Goal: Task Accomplishment & Management: Manage account settings

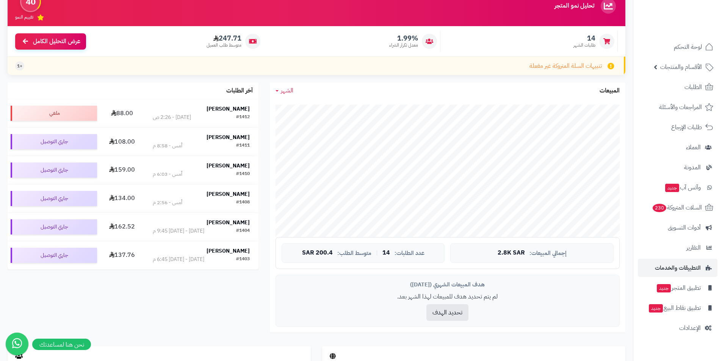
scroll to position [76, 0]
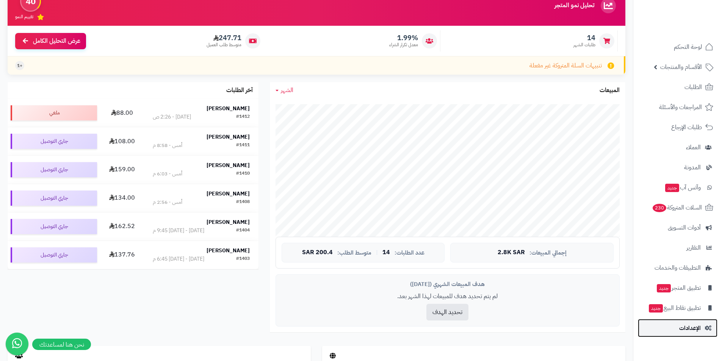
click at [696, 321] on link "الإعدادات" at bounding box center [678, 328] width 80 height 18
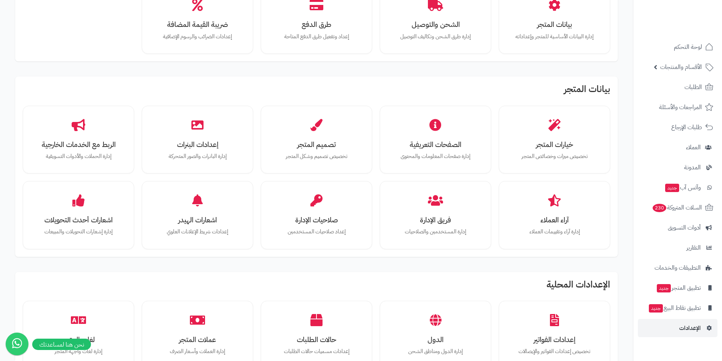
scroll to position [8, 0]
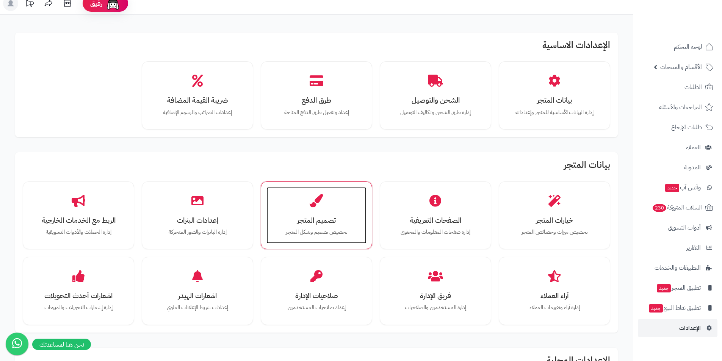
click at [333, 227] on div "تصميم المتجر تخصيص تصميم وشكل المتجر" at bounding box center [316, 215] width 100 height 57
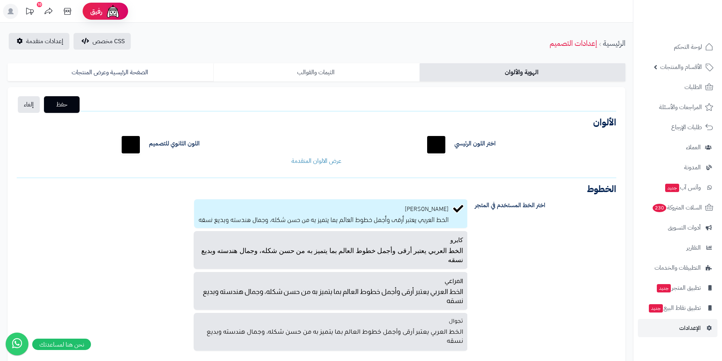
click at [354, 80] on link "الثيمات والقوالب" at bounding box center [316, 72] width 206 height 18
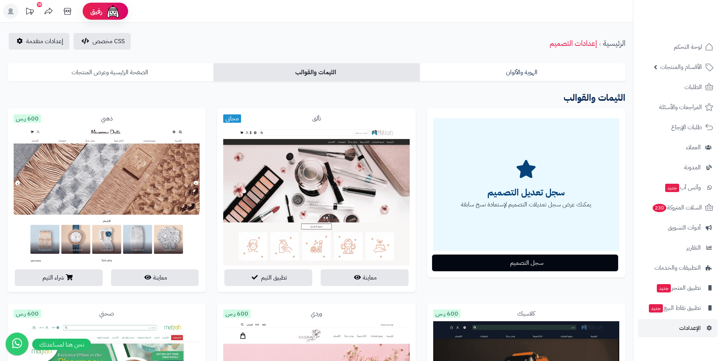
click at [98, 69] on link "الصفحة الرئيسية وعرض المنتجات" at bounding box center [111, 72] width 206 height 18
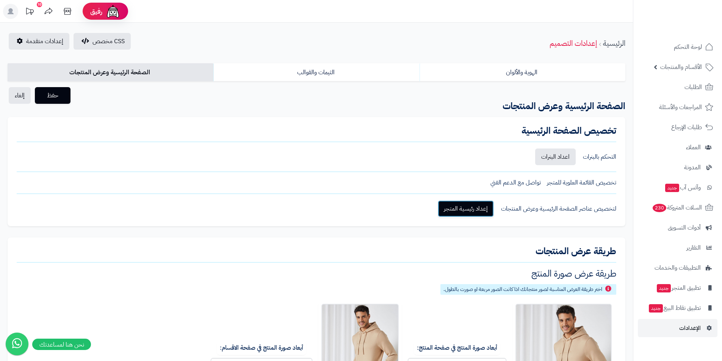
click at [478, 211] on link "إعداد رئيسية المتجر" at bounding box center [466, 208] width 56 height 17
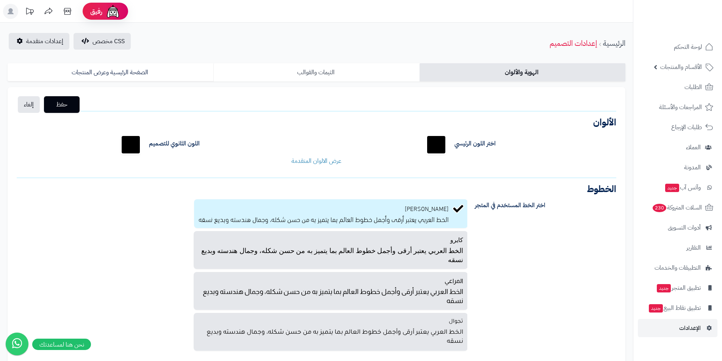
click at [303, 81] on link "الثيمات والقوالب" at bounding box center [316, 72] width 206 height 18
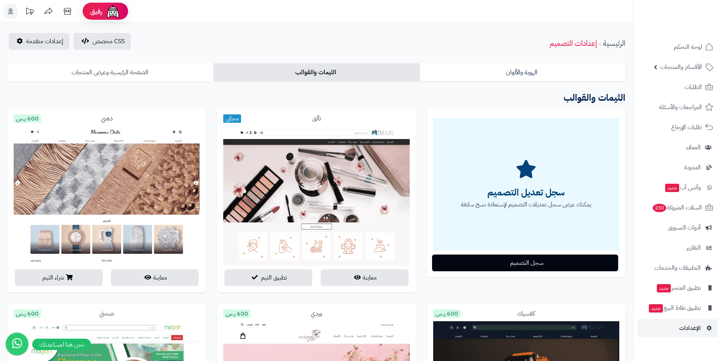
click at [136, 66] on link "الصفحة الرئيسية وعرض المنتجات" at bounding box center [111, 72] width 206 height 18
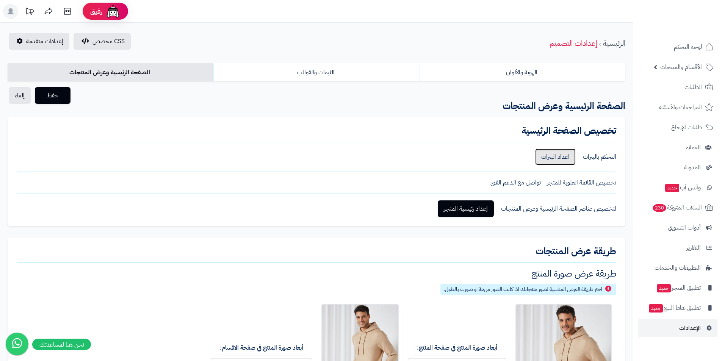
click at [564, 155] on link "اعداد البنرات" at bounding box center [555, 156] width 41 height 17
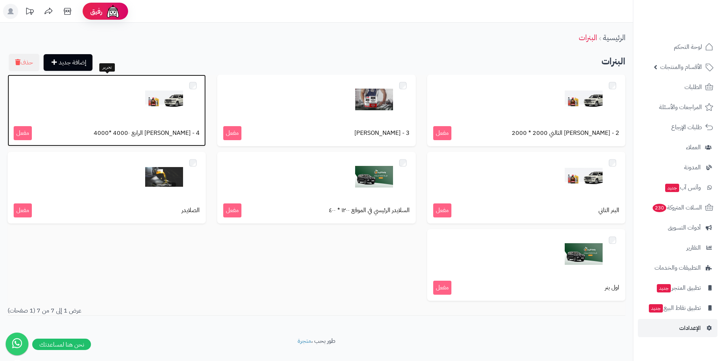
click at [171, 107] on img at bounding box center [164, 100] width 38 height 38
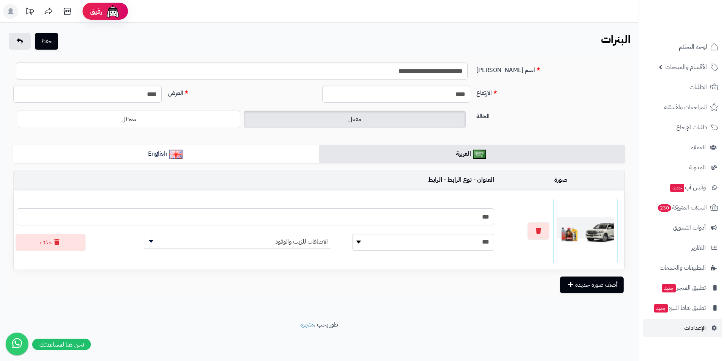
click at [594, 233] on img at bounding box center [586, 231] width 58 height 58
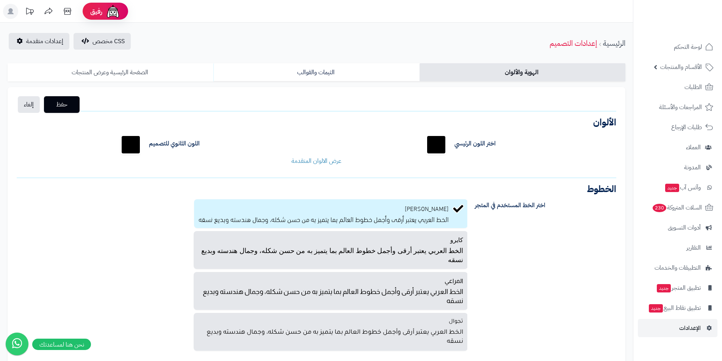
click at [140, 75] on link "الصفحة الرئيسية وعرض المنتجات" at bounding box center [111, 72] width 206 height 18
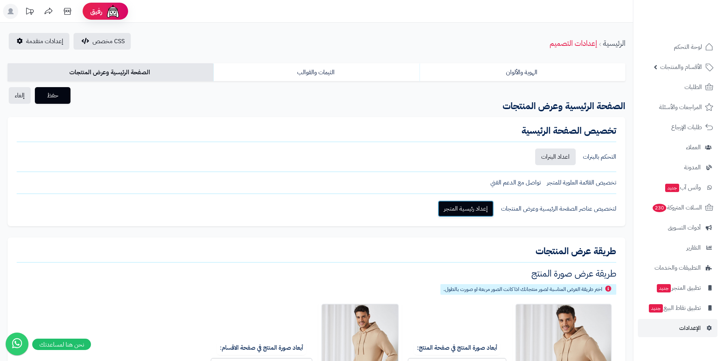
click at [471, 213] on link "إعداد رئيسية المتجر" at bounding box center [466, 208] width 56 height 17
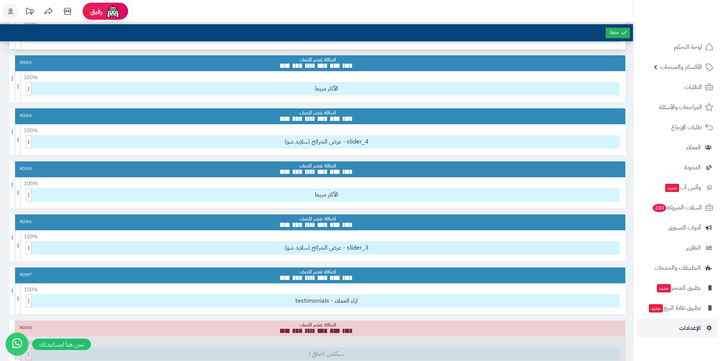
scroll to position [265, 0]
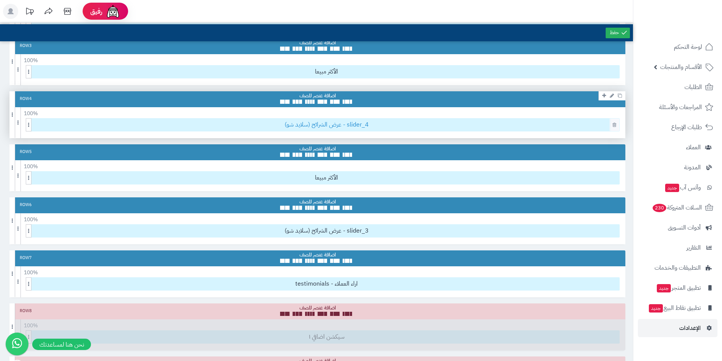
click at [346, 127] on span "عرض الشرائح (سلايد شو) - slider_4" at bounding box center [326, 125] width 585 height 13
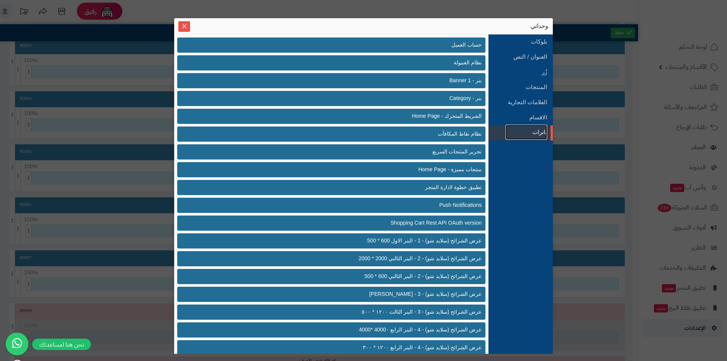
click at [538, 132] on link "بانرات" at bounding box center [527, 132] width 42 height 15
click at [181, 22] on button "Close" at bounding box center [184, 26] width 12 height 11
